Goal: Navigation & Orientation: Understand site structure

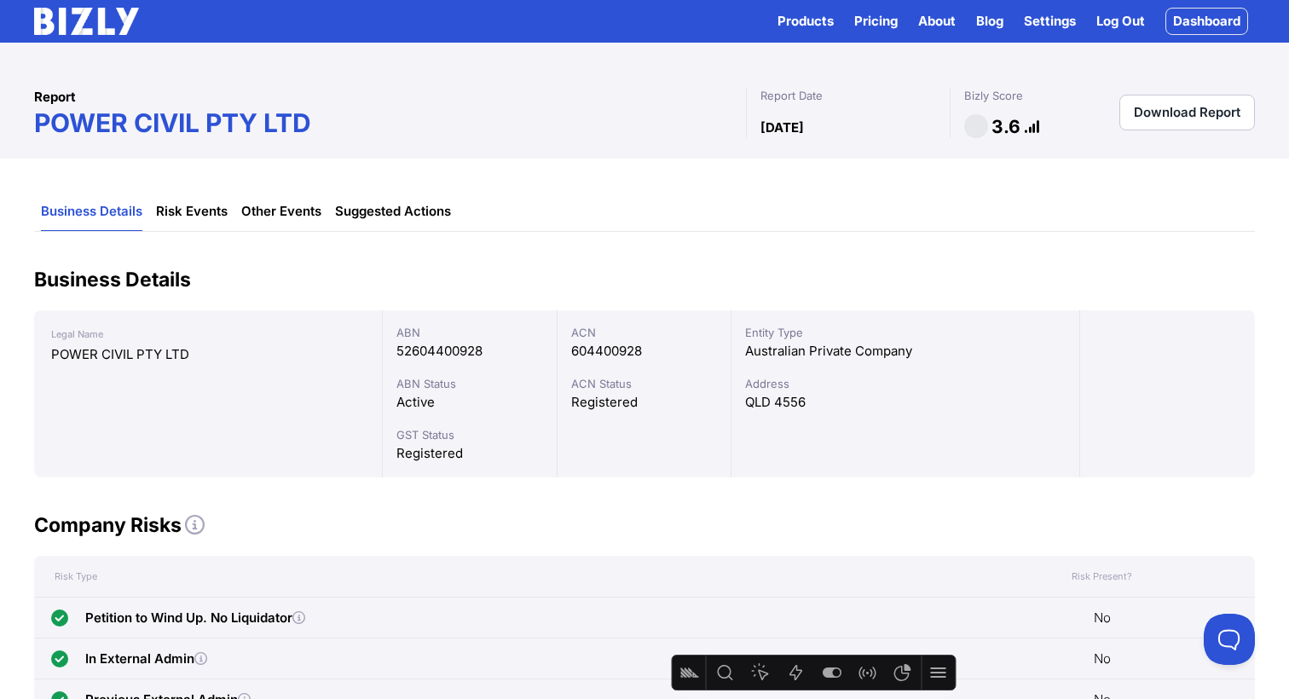
click at [78, 14] on img at bounding box center [86, 21] width 105 height 27
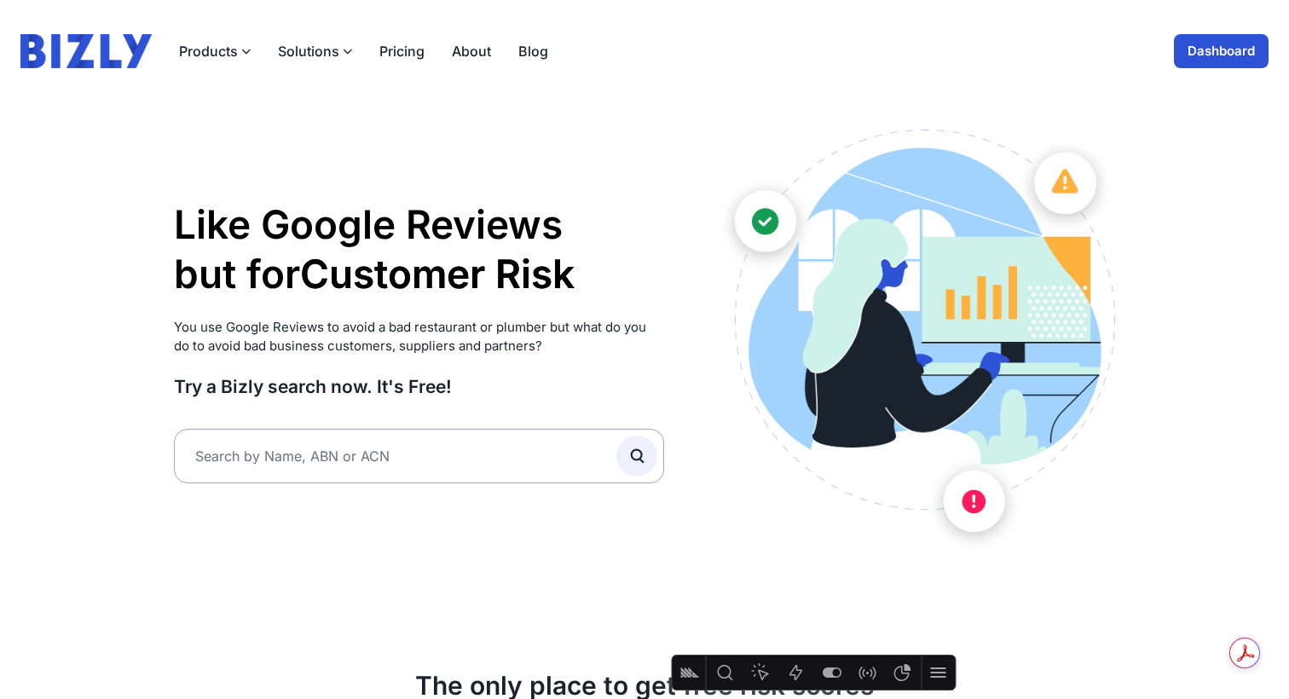
click at [307, 58] on button "Solutions" at bounding box center [315, 51] width 74 height 20
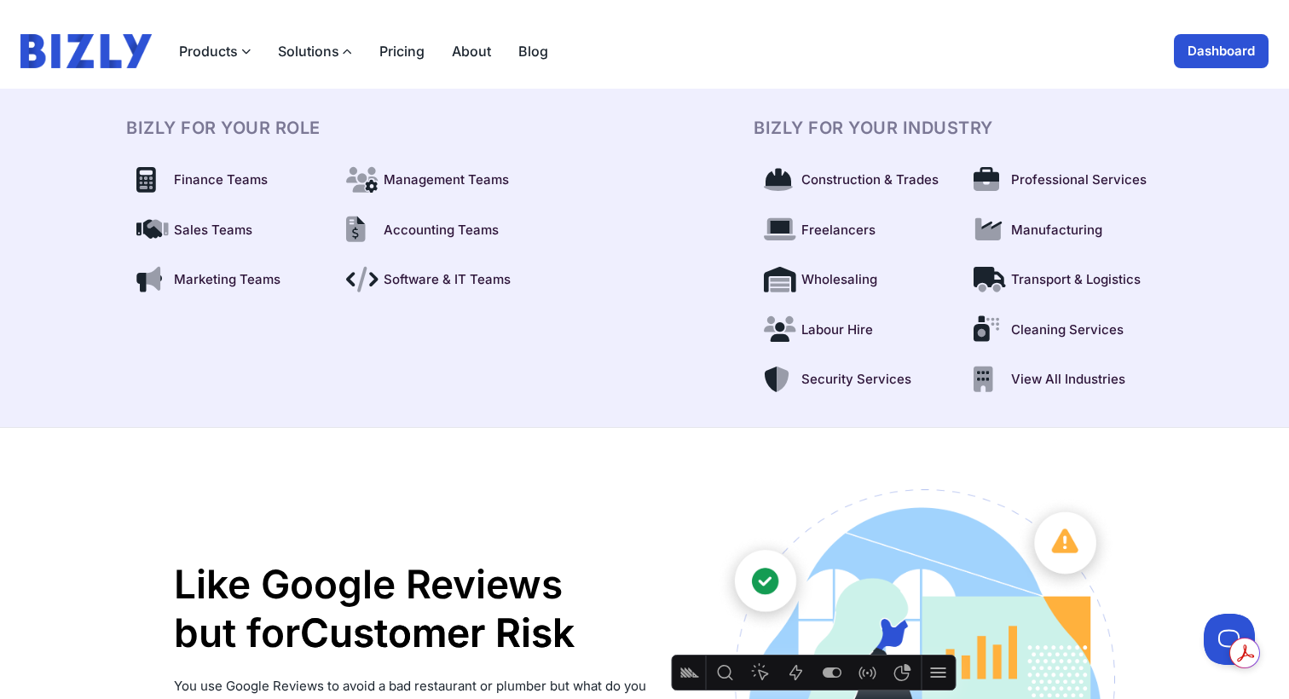
click at [309, 48] on button "Solutions" at bounding box center [315, 51] width 74 height 20
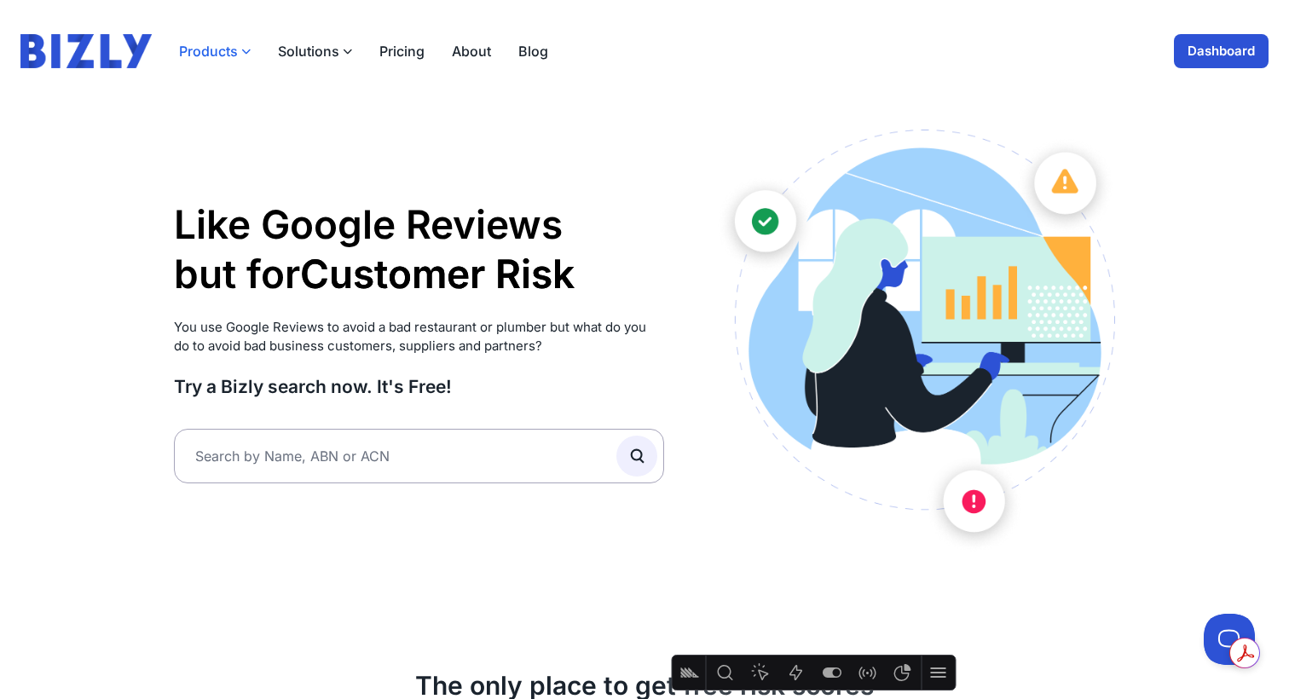
click at [226, 47] on button "Products" at bounding box center [215, 51] width 72 height 20
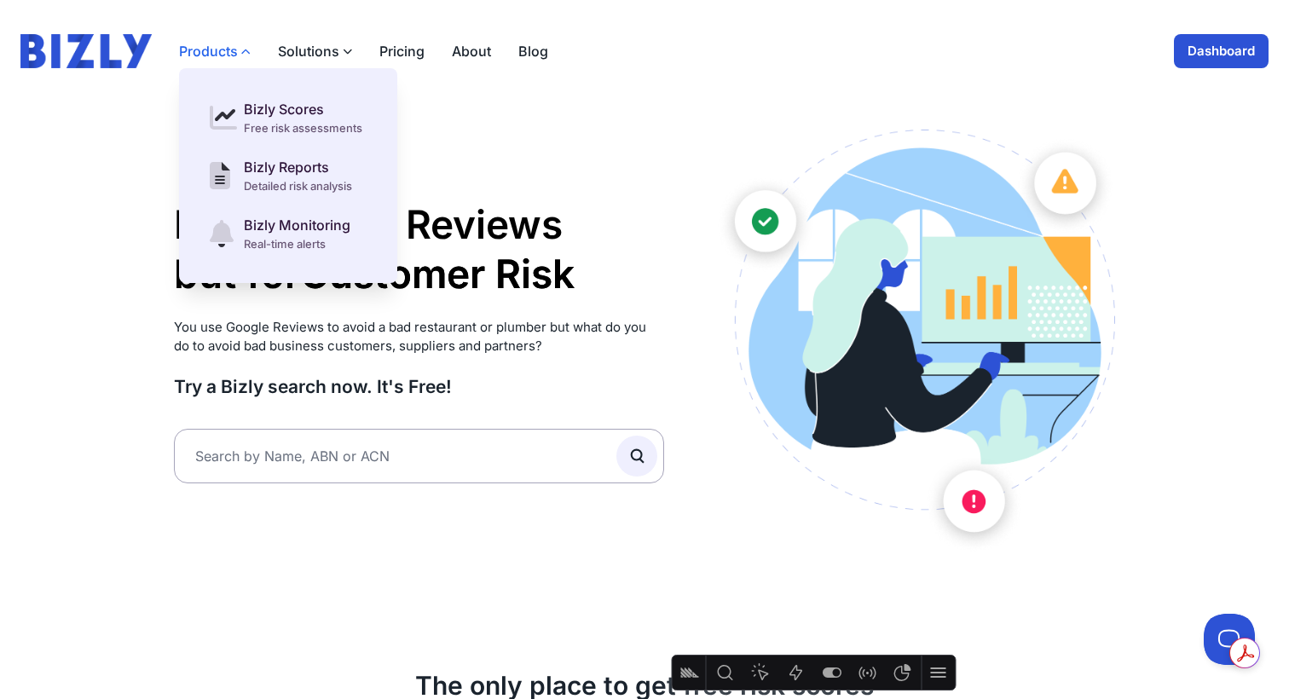
click at [225, 47] on button "Products" at bounding box center [215, 51] width 72 height 20
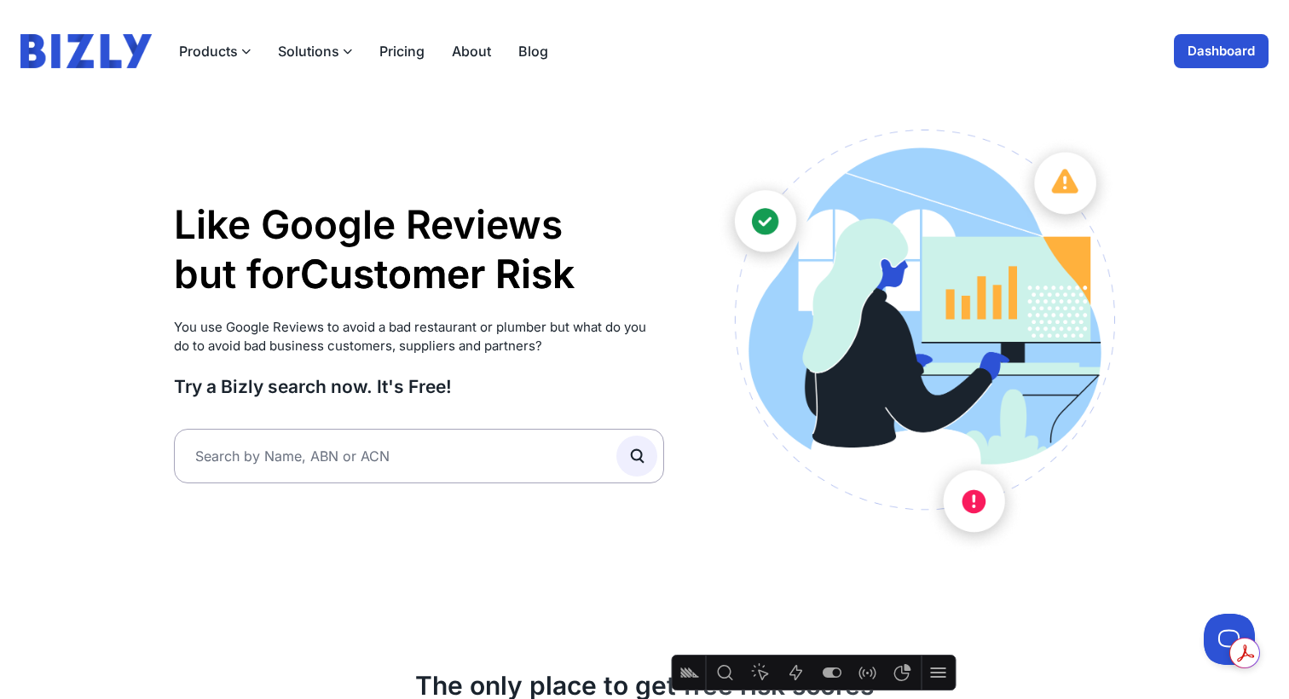
click at [333, 49] on button "Solutions" at bounding box center [315, 51] width 74 height 20
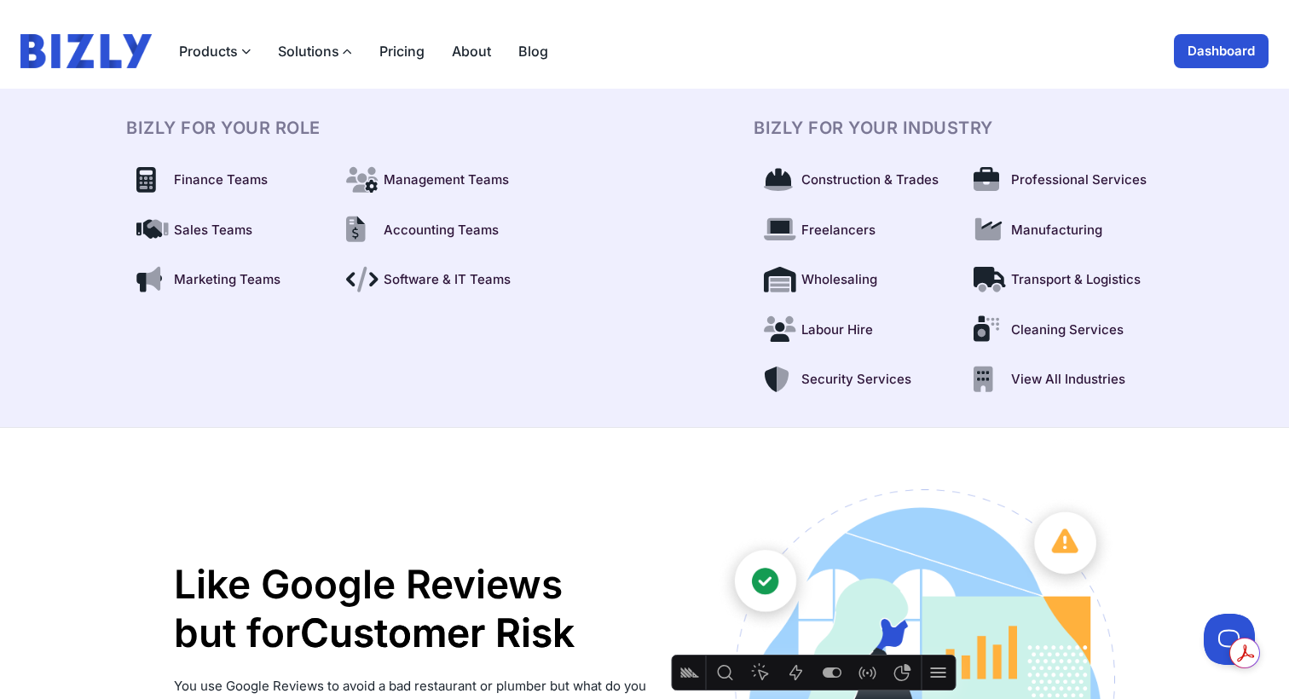
click at [694, 47] on div "Products Bizly Scores Free risk assessments Bizly Reports Detailed risk analysi…" at bounding box center [644, 51] width 1248 height 34
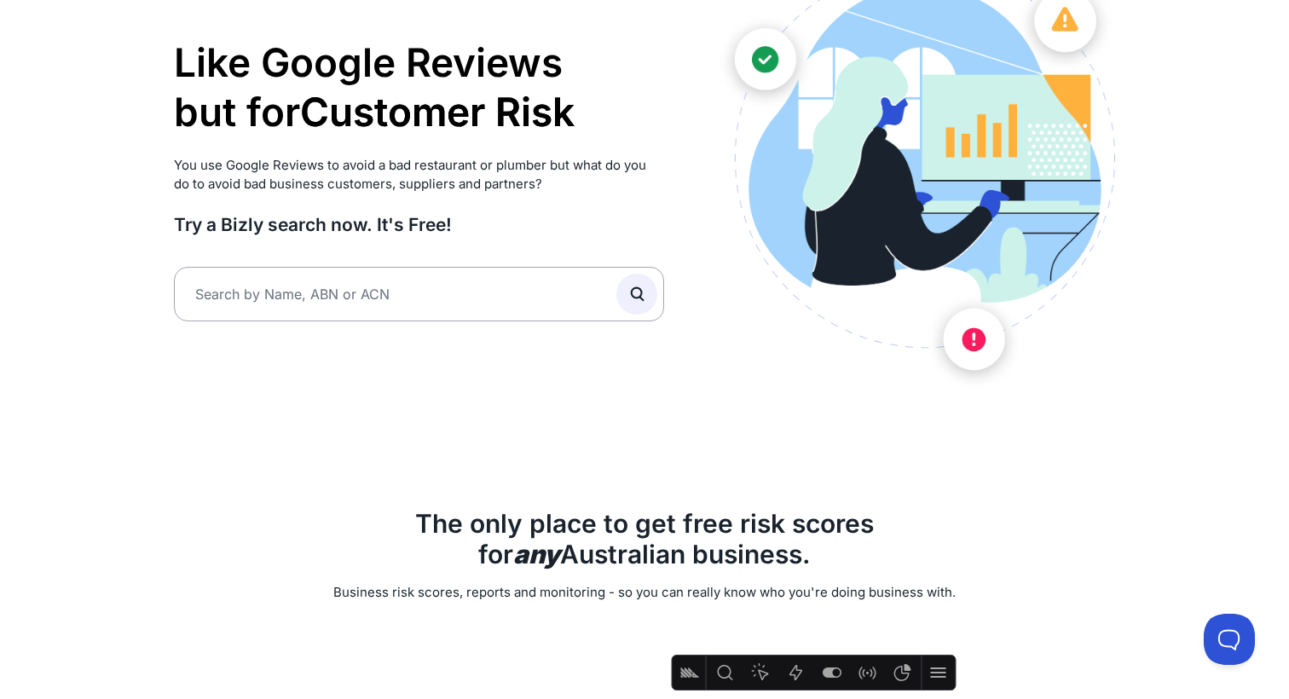
scroll to position [170, 0]
